Goal: Task Accomplishment & Management: Use online tool/utility

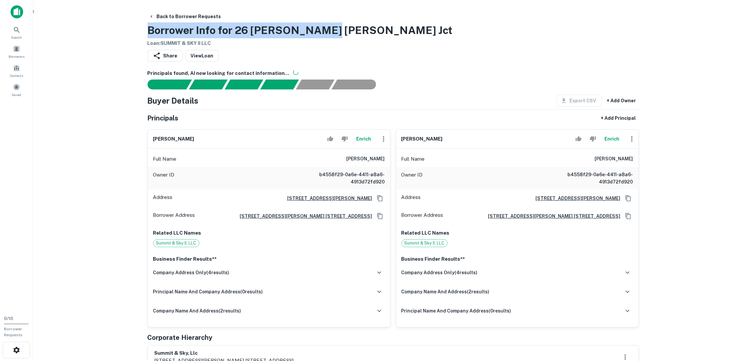
drag, startPoint x: 321, startPoint y: 23, endPoint x: 149, endPoint y: 26, distance: 171.9
click at [122, 25] on main "Back to Borrower Requests Borrower Info for 26 Jackie Jo Jct Loan : SUMMIT & SK…" at bounding box center [393, 180] width 720 height 361
copy h3 "Borrower Info for 26 Jackie Jo Jct"
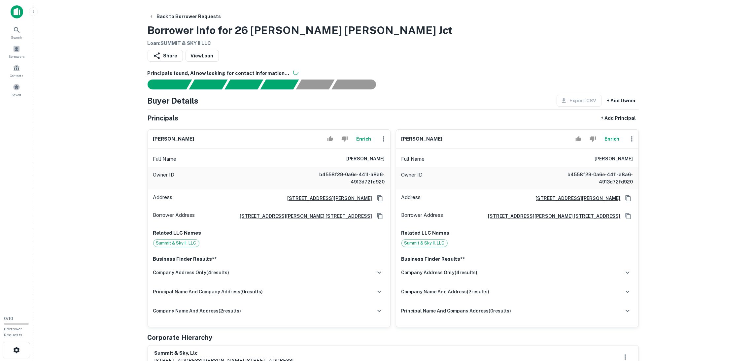
click at [427, 70] on h6 "Principals found, AI now looking for contact information..." at bounding box center [392, 74] width 491 height 8
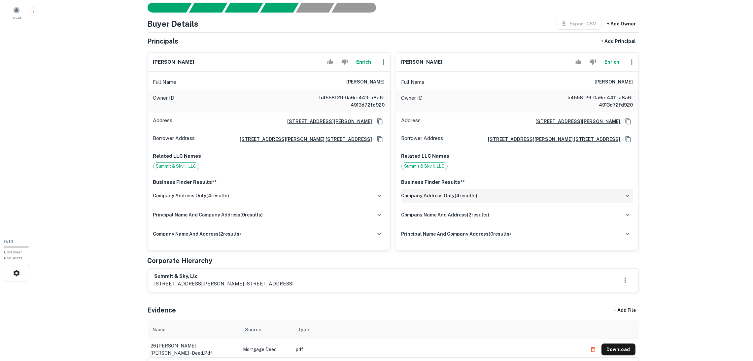
scroll to position [148, 0]
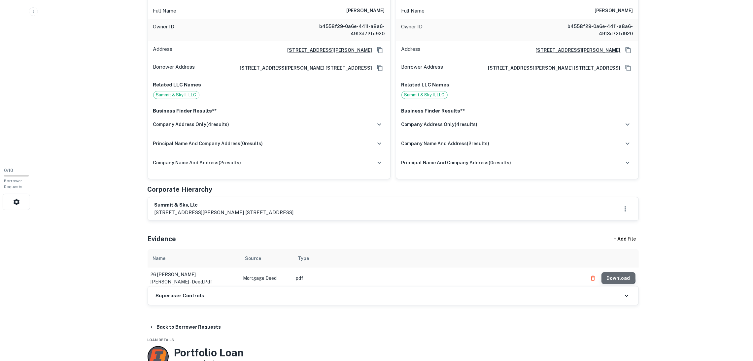
click at [612, 274] on button "Download" at bounding box center [618, 278] width 34 height 12
click at [232, 295] on div "Superuser Controls" at bounding box center [393, 295] width 490 height 18
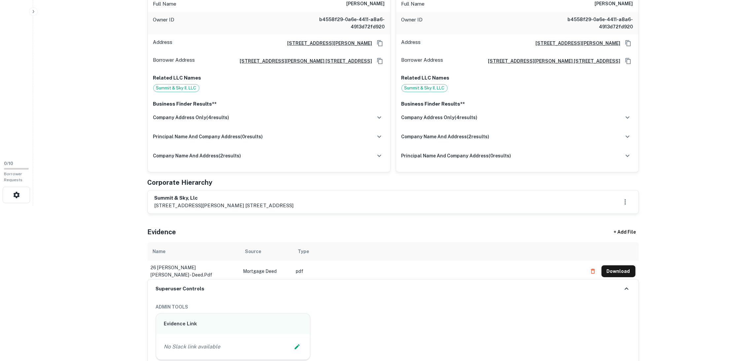
scroll to position [247, 0]
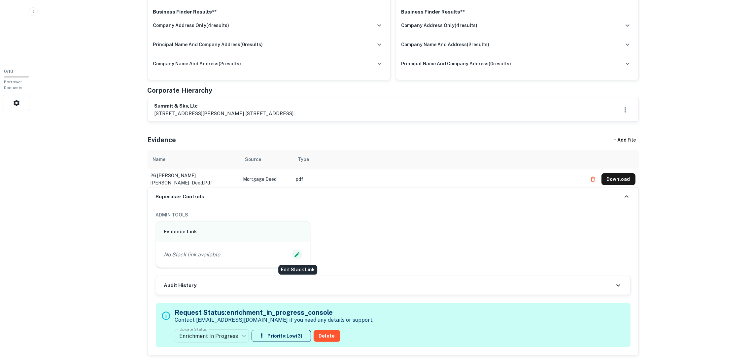
click at [297, 254] on icon "Edit Slack Link" at bounding box center [297, 254] width 5 height 5
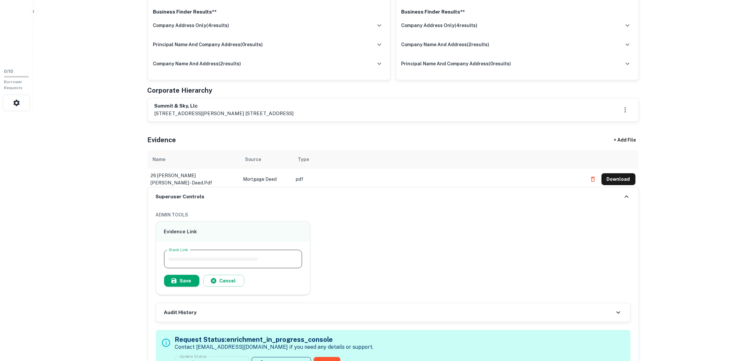
paste input "**********"
type input "**********"
click at [188, 280] on button "Save" at bounding box center [181, 281] width 35 height 12
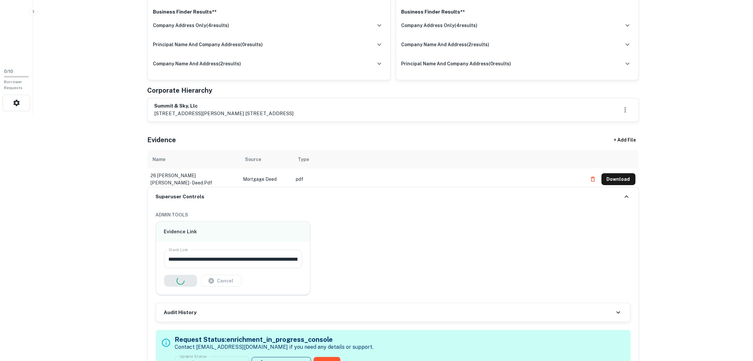
click at [610, 174] on button "Download" at bounding box center [618, 179] width 34 height 12
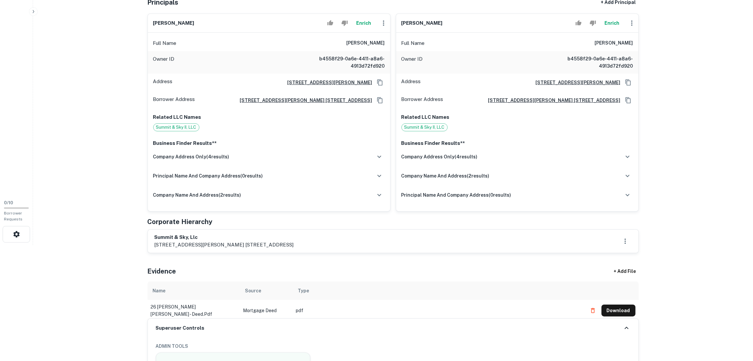
scroll to position [99, 0]
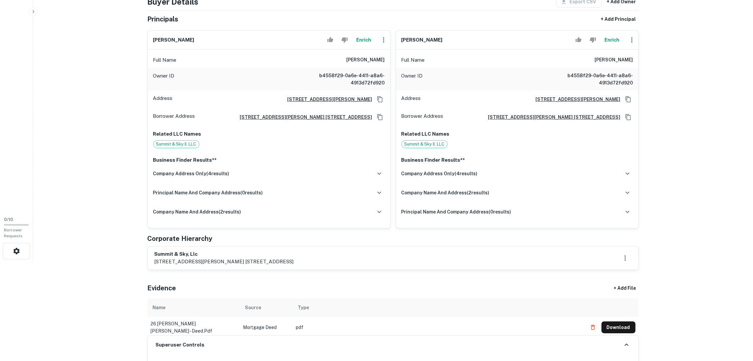
drag, startPoint x: 225, startPoint y: 40, endPoint x: 150, endPoint y: 40, distance: 75.6
click at [150, 40] on div "timothy schnell Enrich" at bounding box center [269, 40] width 242 height 19
copy h6 "timothy schnell"
click at [391, 41] on div "kimberly schnell Enrich Full Name kimberly schnell Owner ID b4558f29-0a6e-4411-…" at bounding box center [514, 126] width 248 height 203
click at [379, 38] on icon "button" at bounding box center [383, 40] width 8 height 8
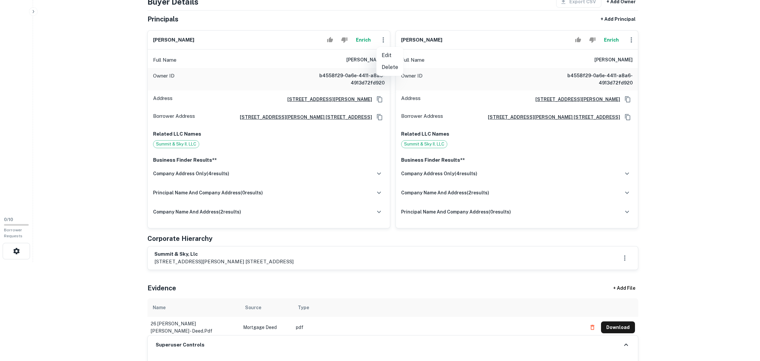
click at [396, 52] on li "Edit" at bounding box center [389, 55] width 27 height 12
select select "**"
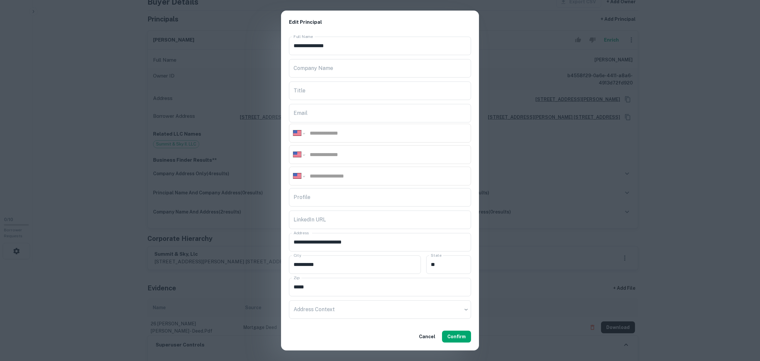
click at [314, 137] on div "**********" at bounding box center [380, 133] width 182 height 19
click at [318, 127] on div "**********" at bounding box center [380, 133] width 182 height 19
click at [317, 134] on input "tel" at bounding box center [388, 133] width 158 height 8
type input "*"
type input "**********"
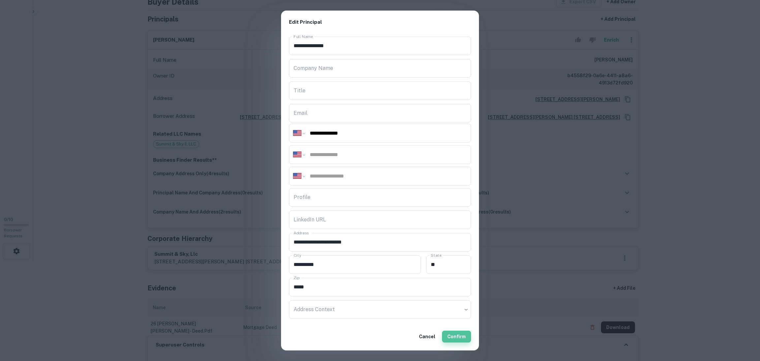
click at [463, 336] on button "Confirm" at bounding box center [456, 337] width 29 height 12
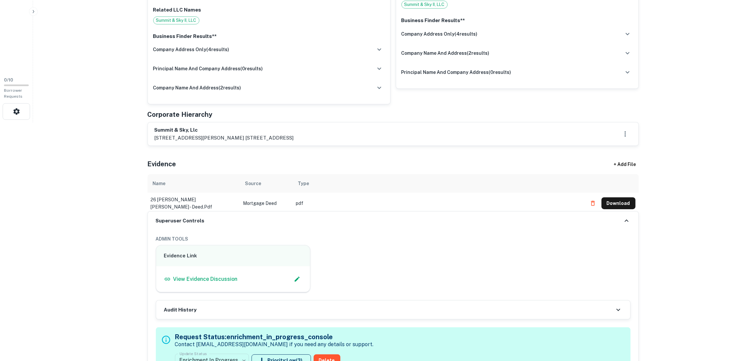
scroll to position [346, 0]
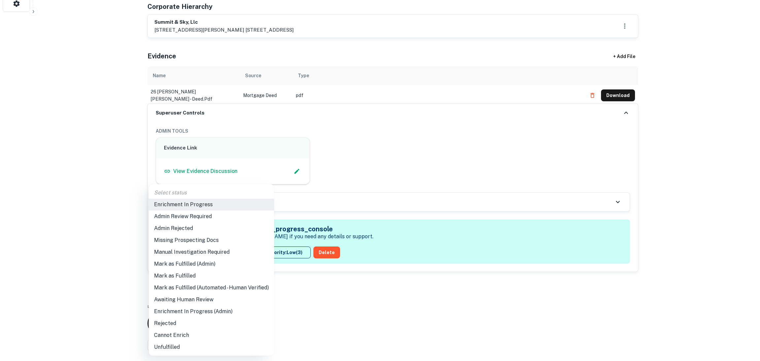
click at [200, 276] on li "Mark as Fulfilled" at bounding box center [211, 276] width 125 height 12
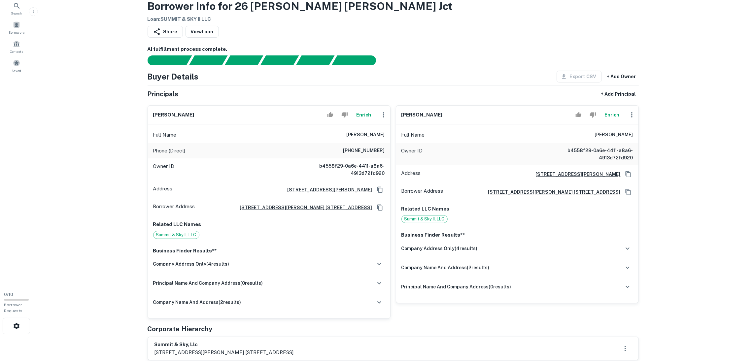
scroll to position [26, 0]
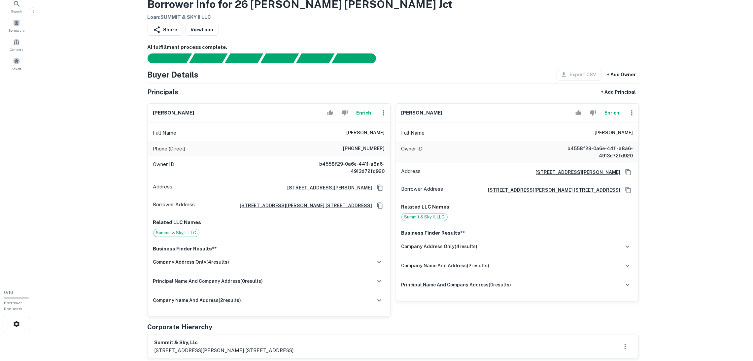
drag, startPoint x: 453, startPoint y: 112, endPoint x: 402, endPoint y: 111, distance: 51.1
click at [402, 111] on div "kimberly schnell Enrich" at bounding box center [517, 113] width 242 height 19
copy h6 "kimberly schnell"
